Goal: Transaction & Acquisition: Purchase product/service

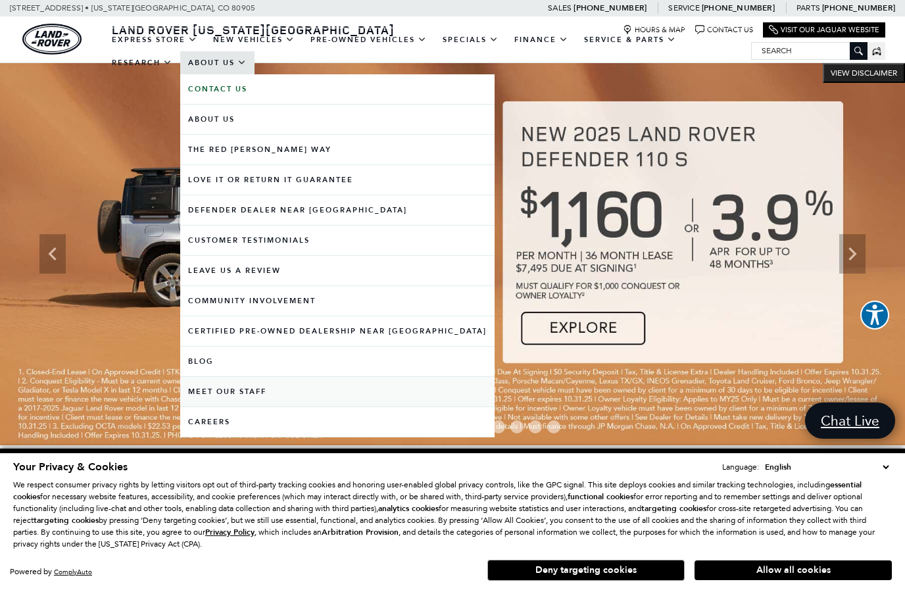
click at [207, 404] on link "Meet Our Staff" at bounding box center [337, 392] width 314 height 30
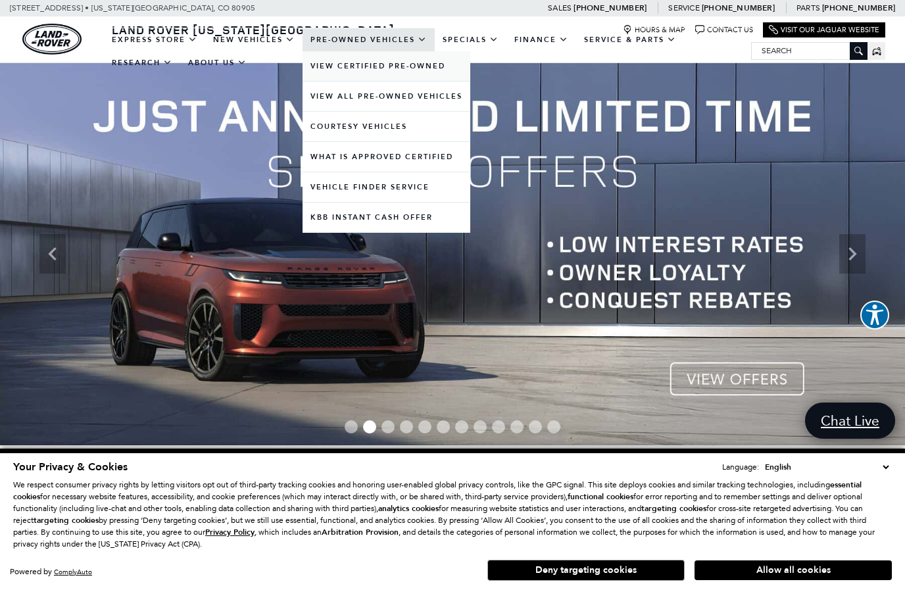
click at [337, 81] on link "View Certified Pre-Owned" at bounding box center [386, 66] width 168 height 30
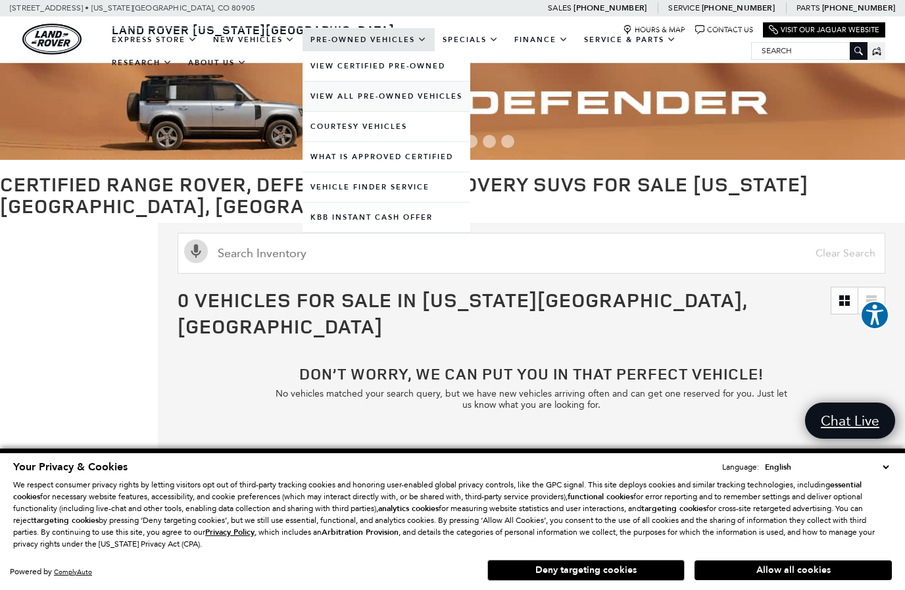
click at [348, 108] on link "View All Pre-Owned Vehicles" at bounding box center [386, 97] width 168 height 30
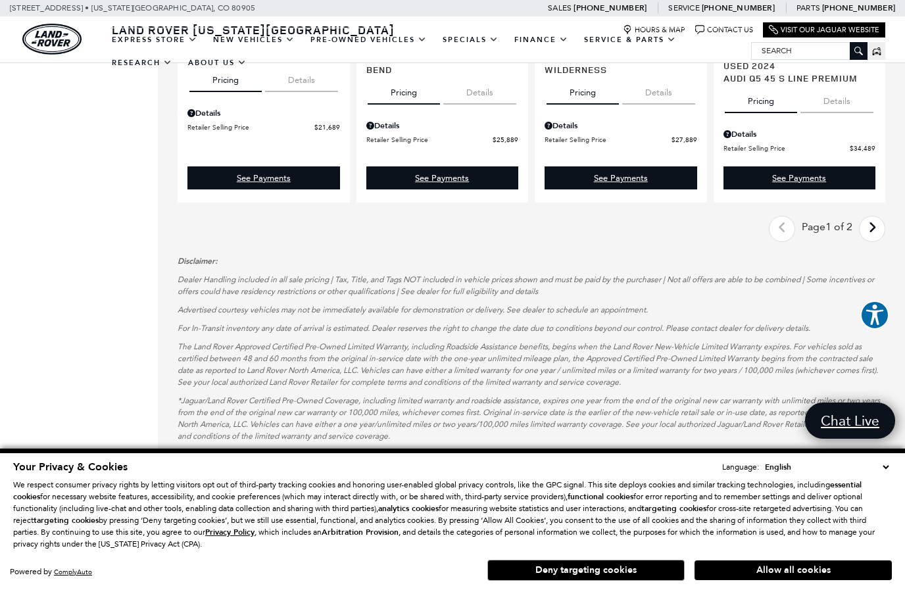
scroll to position [2132, 0]
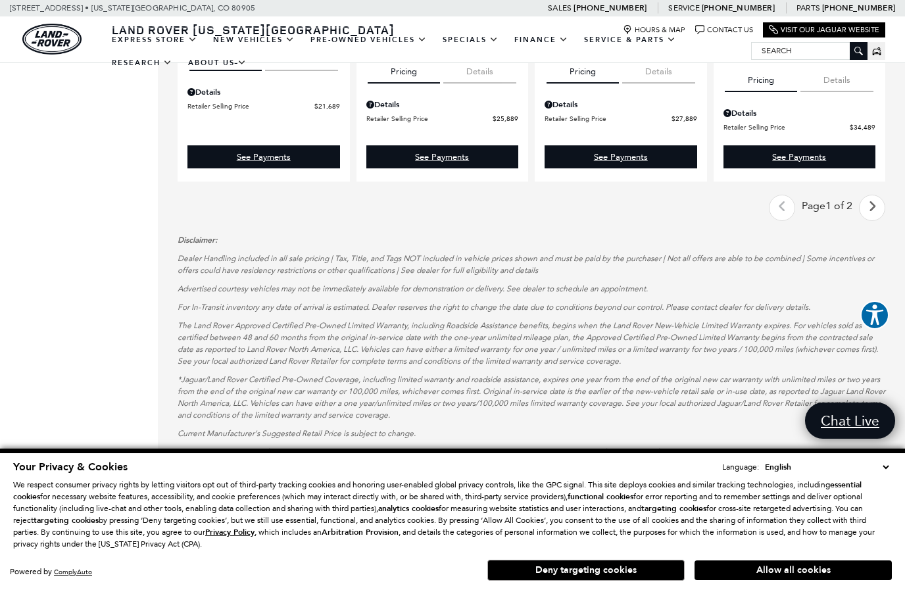
click at [873, 197] on icon "next page" at bounding box center [872, 206] width 9 height 21
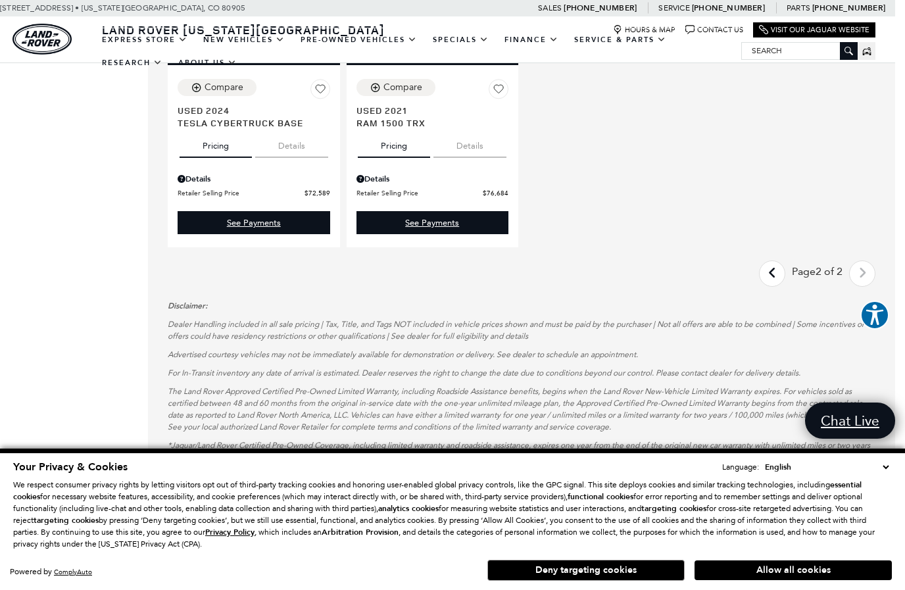
scroll to position [1627, 10]
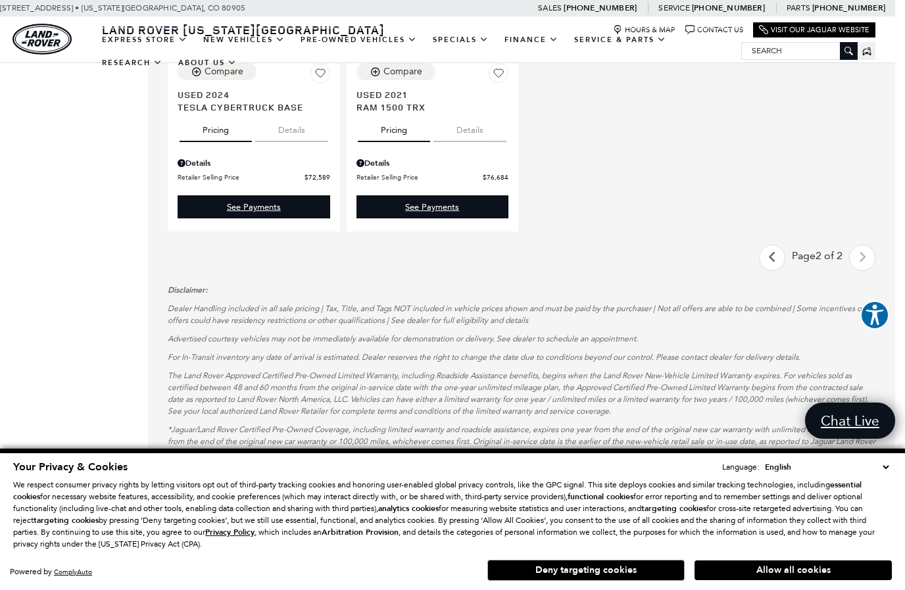
click at [764, 247] on link "Last - Page" at bounding box center [772, 258] width 28 height 23
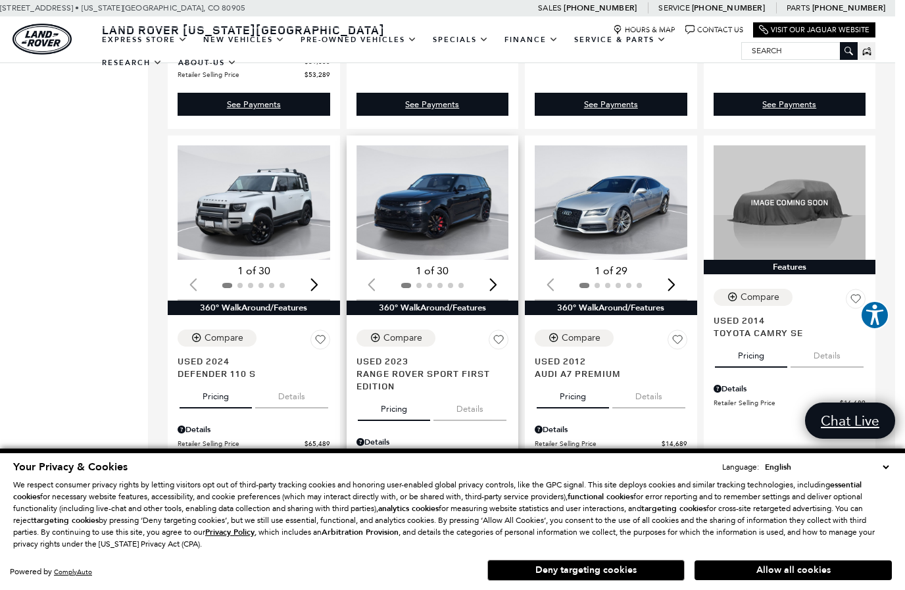
scroll to position [1443, 10]
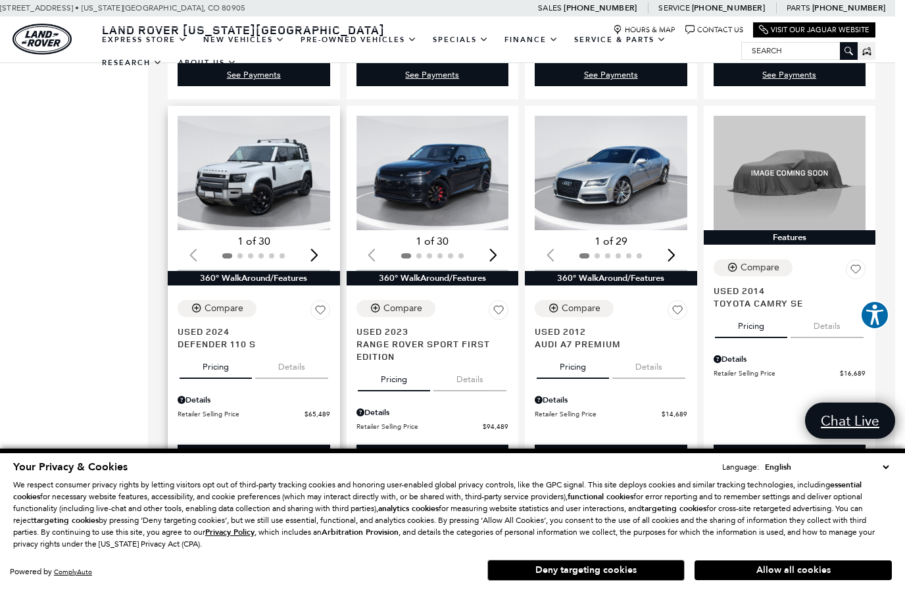
click at [258, 182] on img "1 / 2" at bounding box center [254, 173] width 153 height 114
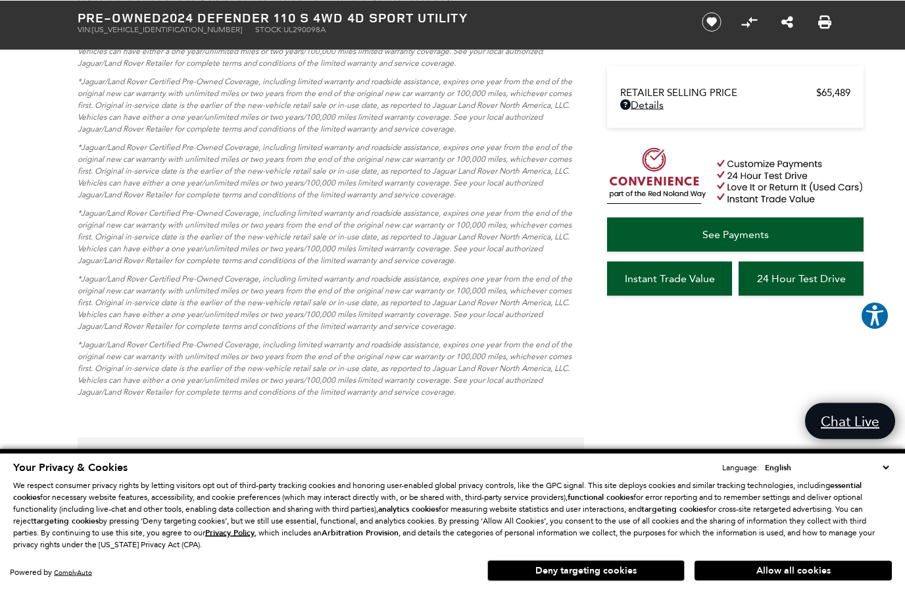
scroll to position [4655, 0]
